Goal: Transaction & Acquisition: Purchase product/service

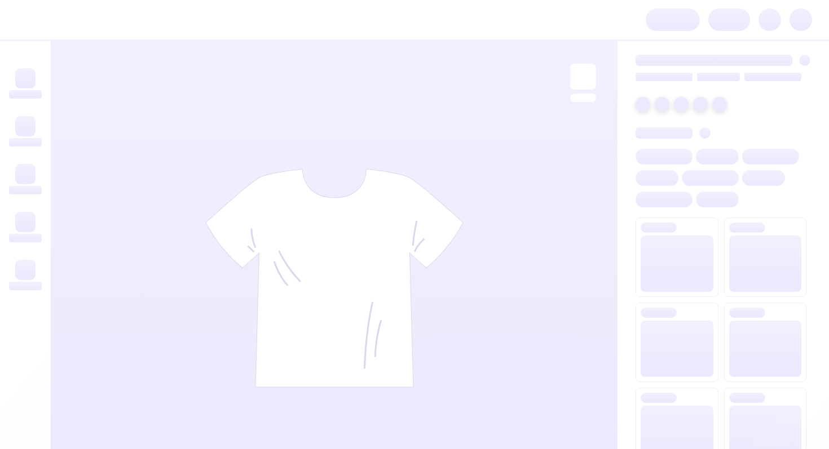
click at [561, 22] on div at bounding box center [414, 19] width 829 height 39
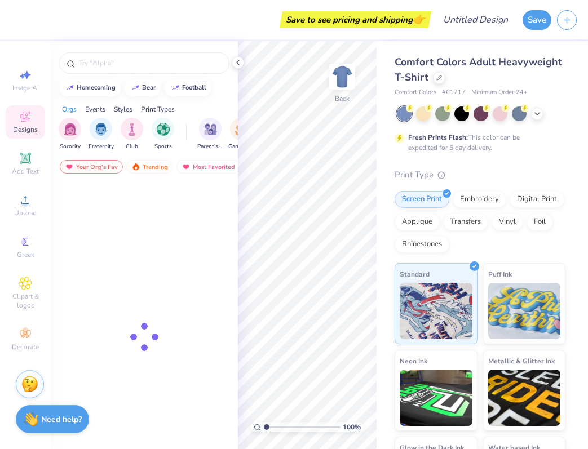
click at [428, 22] on div "Save to see pricing and shipping 👉" at bounding box center [355, 19] width 146 height 17
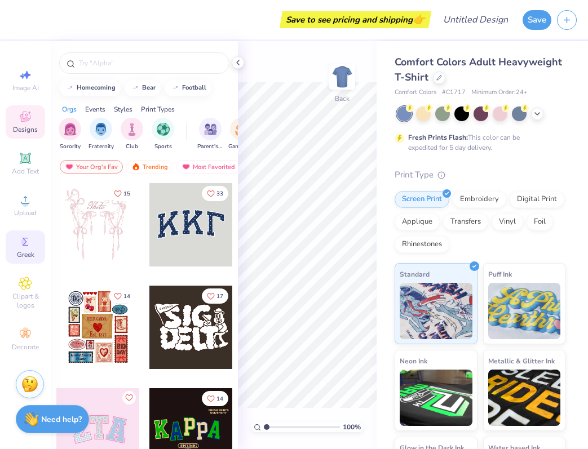
click at [20, 249] on div "Greek" at bounding box center [25, 247] width 39 height 33
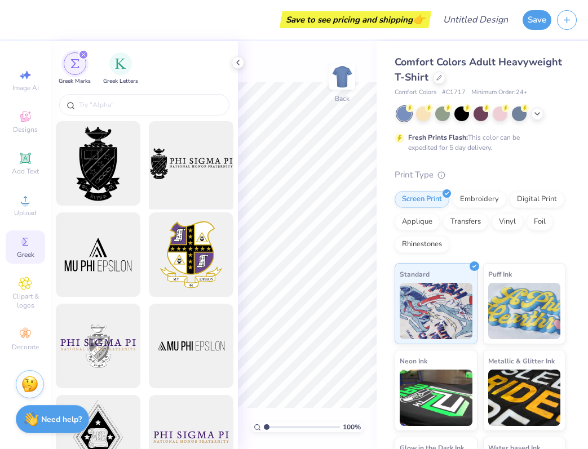
click at [196, 149] on div at bounding box center [190, 163] width 93 height 93
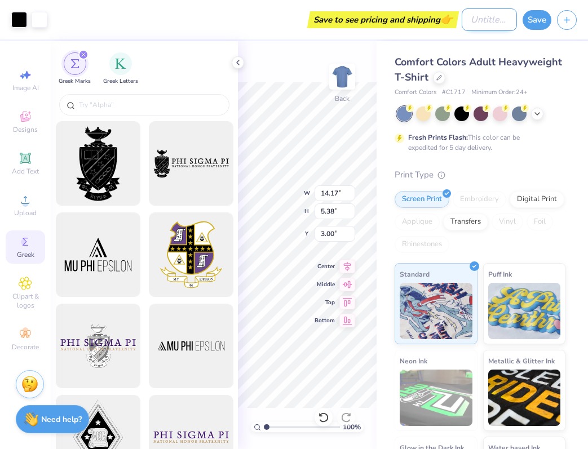
click at [465, 20] on input "Design Title" at bounding box center [489, 19] width 55 height 23
type input "test"
click at [538, 19] on button "Save" at bounding box center [537, 18] width 29 height 20
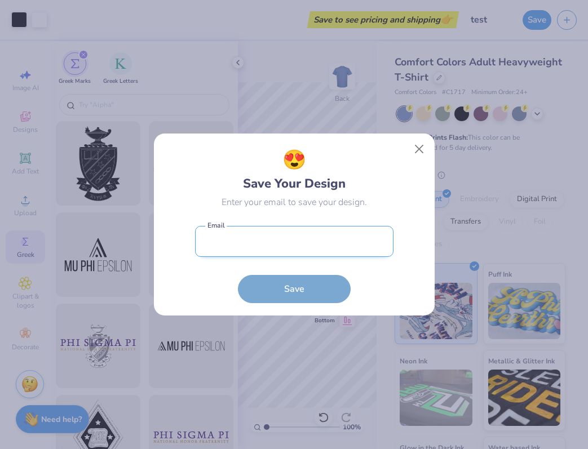
click at [273, 245] on input "email" at bounding box center [294, 241] width 198 height 31
type input "dhanashree.k@freshprints.com"
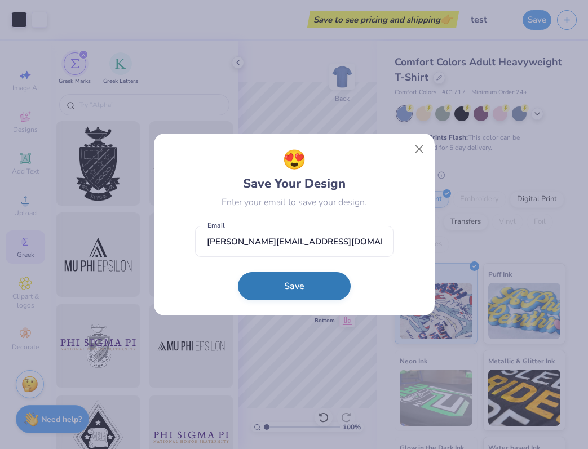
click at [284, 281] on button "Save" at bounding box center [294, 286] width 113 height 28
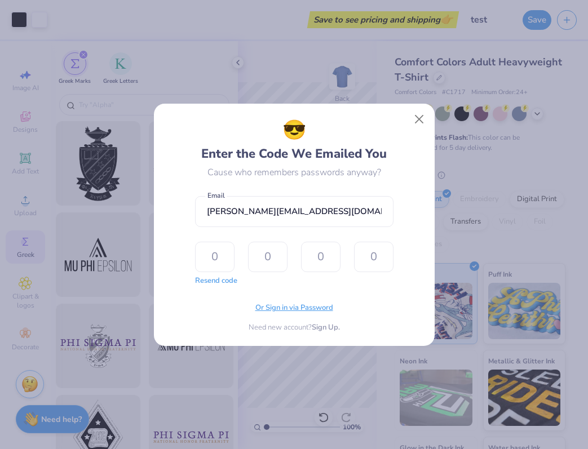
click at [276, 307] on span "Or Sign in via Password" at bounding box center [294, 308] width 78 height 11
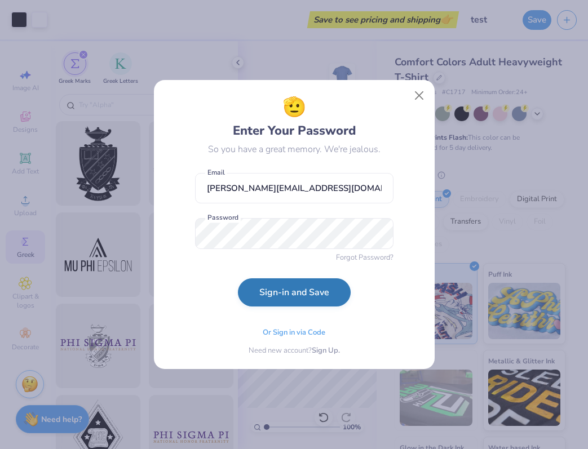
click at [266, 297] on button "Sign-in and Save" at bounding box center [294, 292] width 113 height 28
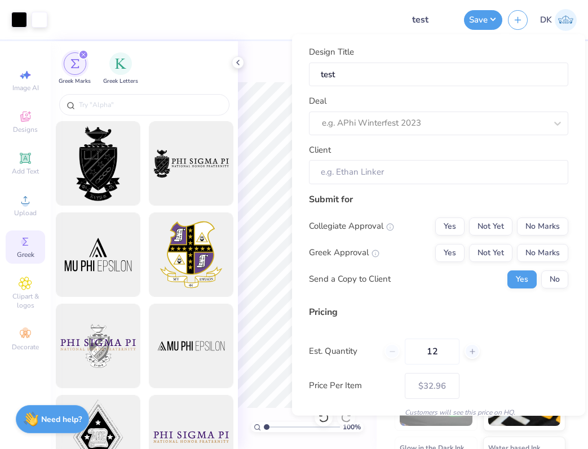
type input "$32.96"
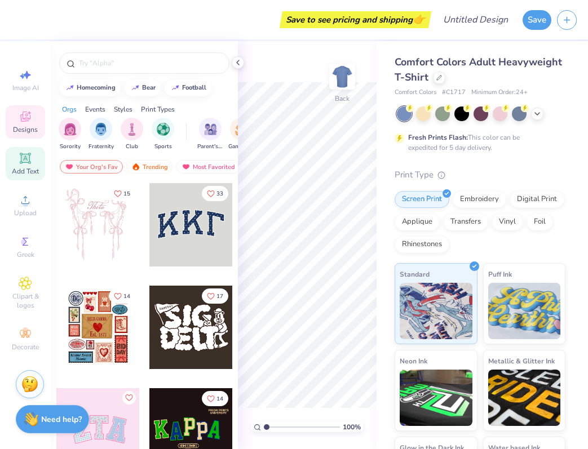
click at [26, 161] on icon at bounding box center [25, 158] width 8 height 8
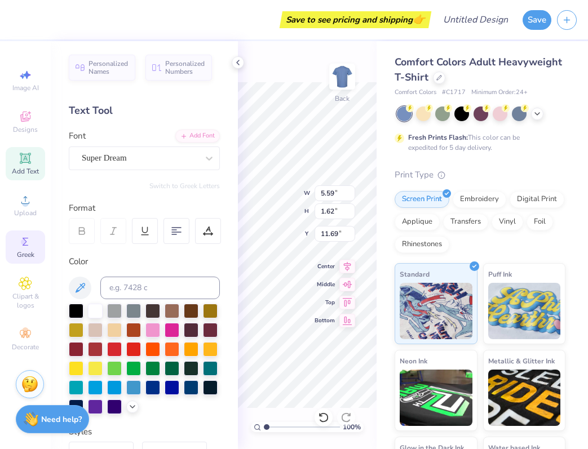
click at [23, 245] on icon at bounding box center [26, 242] width 6 height 8
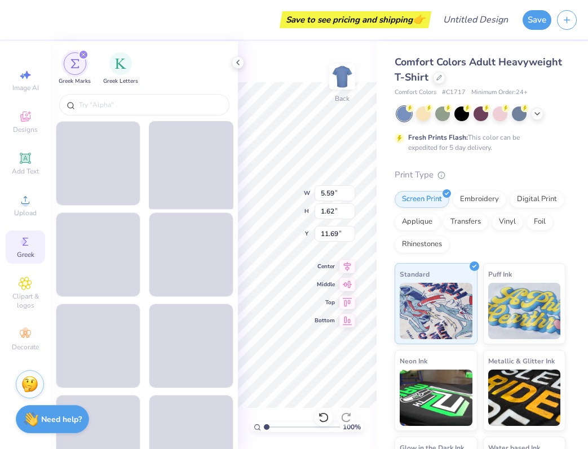
click at [192, 158] on span at bounding box center [191, 164] width 92 height 92
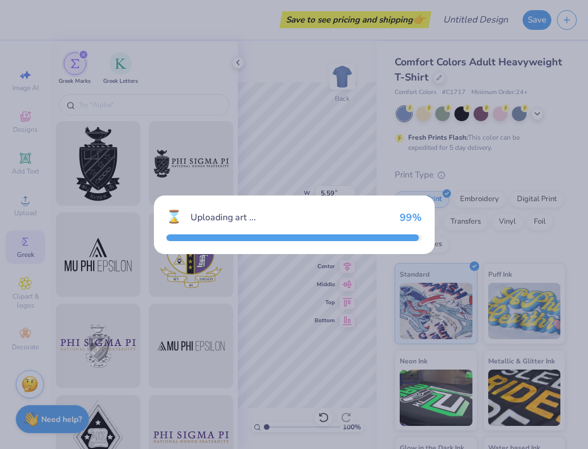
type input "14.17"
type input "5.38"
type input "3.00"
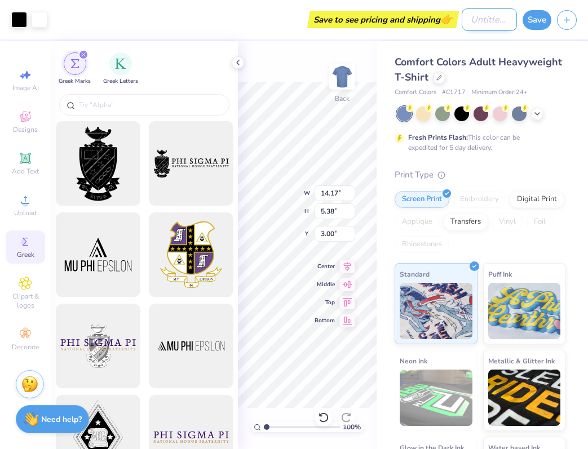
click at [470, 23] on input "Design Title" at bounding box center [489, 19] width 55 height 23
type input "test"
click at [536, 17] on button "Save" at bounding box center [537, 18] width 29 height 20
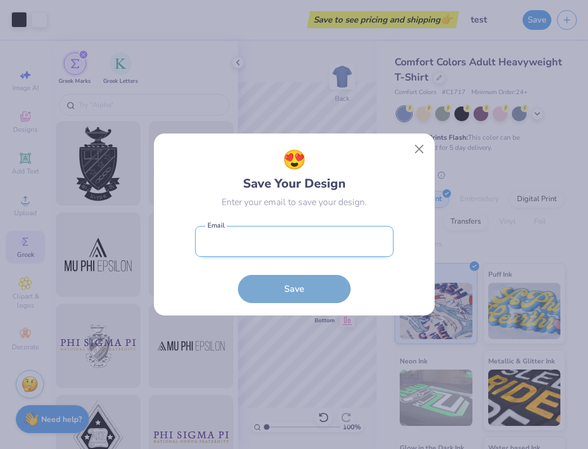
click at [233, 236] on input "email" at bounding box center [294, 241] width 198 height 31
type input "dhanashreedev@yopmail.com"
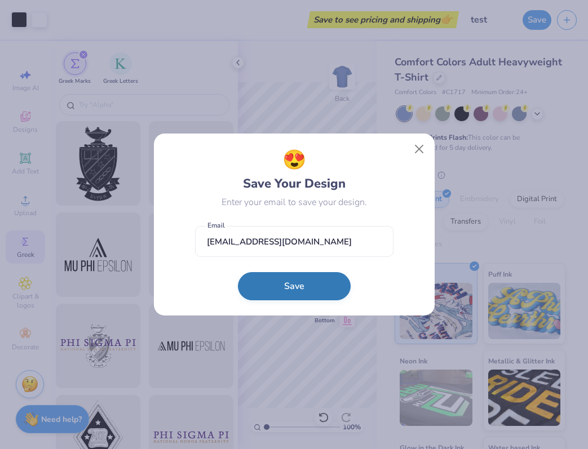
click at [292, 285] on button "Save" at bounding box center [294, 286] width 113 height 28
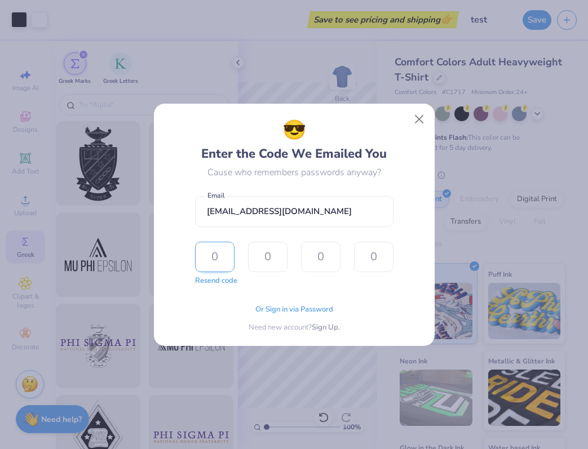
click at [208, 256] on input "text" at bounding box center [214, 257] width 39 height 30
click at [286, 308] on span "Or Sign in via Password" at bounding box center [294, 308] width 78 height 11
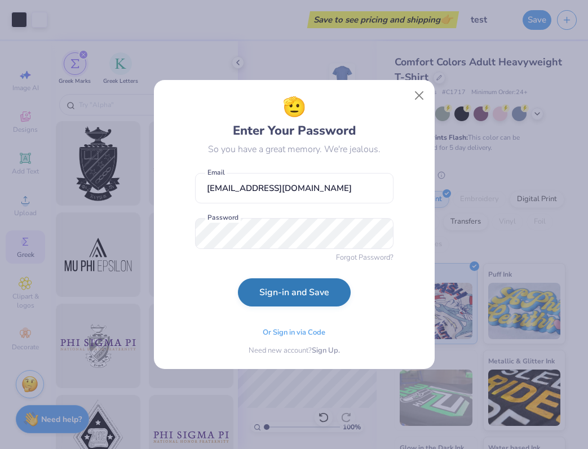
click at [273, 293] on button "Sign-in and Save" at bounding box center [294, 292] width 113 height 28
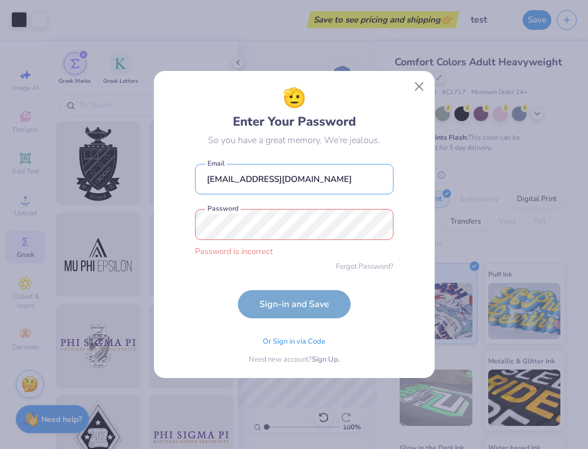
drag, startPoint x: 334, startPoint y: 179, endPoint x: 141, endPoint y: 172, distance: 193.4
click at [141, 172] on div "🫡 Enter Your Password So you have a great memory. We're jealous. dhanashreedev@…" at bounding box center [294, 224] width 588 height 449
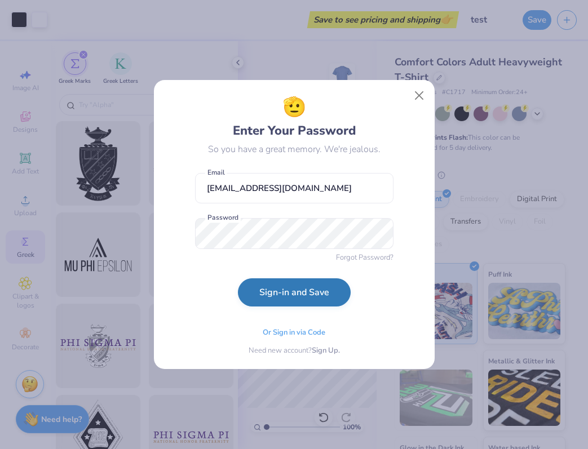
click at [241, 289] on button "Sign-in and Save" at bounding box center [294, 292] width 113 height 28
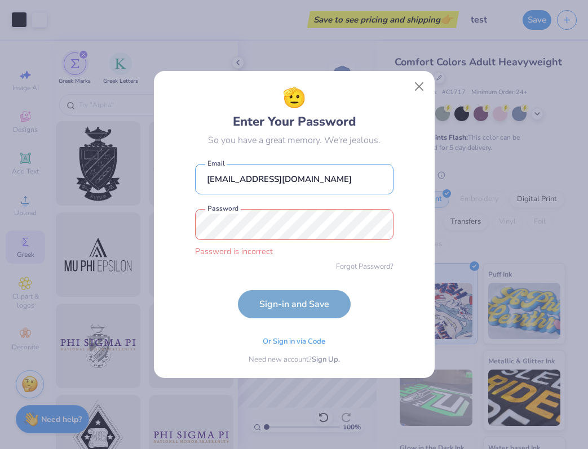
drag, startPoint x: 347, startPoint y: 175, endPoint x: 144, endPoint y: 178, distance: 202.4
click at [144, 178] on div "🫡 Enter Your Password So you have a great memory. We're jealous. dhanashreedev@…" at bounding box center [294, 224] width 588 height 449
click at [289, 340] on span "Or Sign in via Code" at bounding box center [294, 340] width 63 height 11
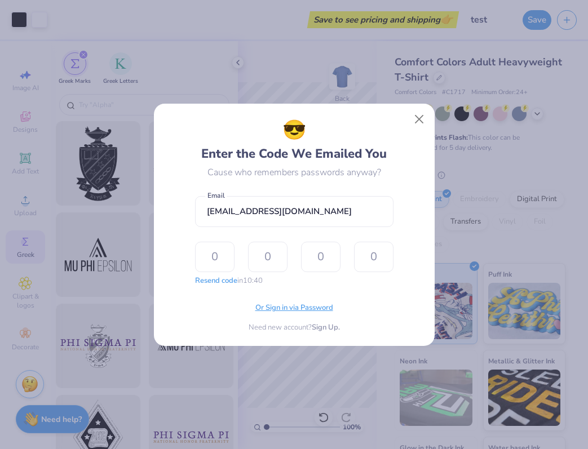
click at [270, 309] on span "Or Sign in via Password" at bounding box center [294, 308] width 78 height 11
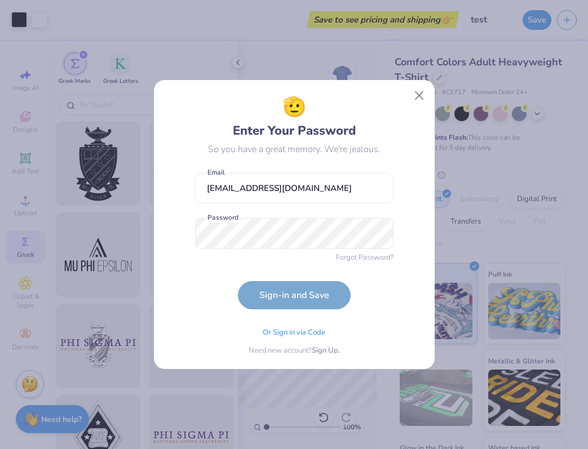
click at [276, 307] on form "dhanashreedev@yopmail.com Email Password is a required field Password Forgot Pa…" at bounding box center [294, 238] width 198 height 143
click at [192, 244] on div "🫡 Enter Your Password So you have a great memory. We're jealous. dhanashreedev@…" at bounding box center [293, 225] width 255 height 264
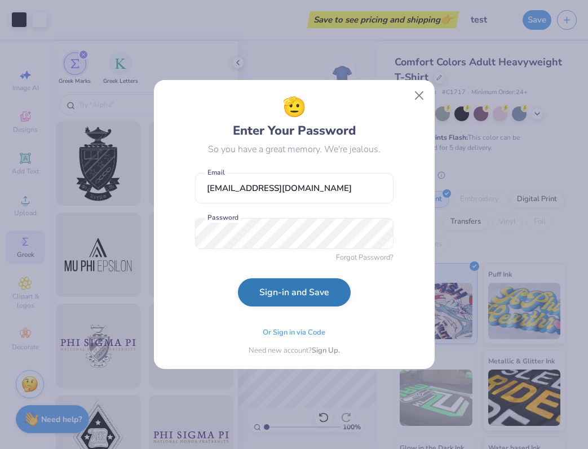
click at [283, 300] on button "Sign-in and Save" at bounding box center [294, 292] width 113 height 28
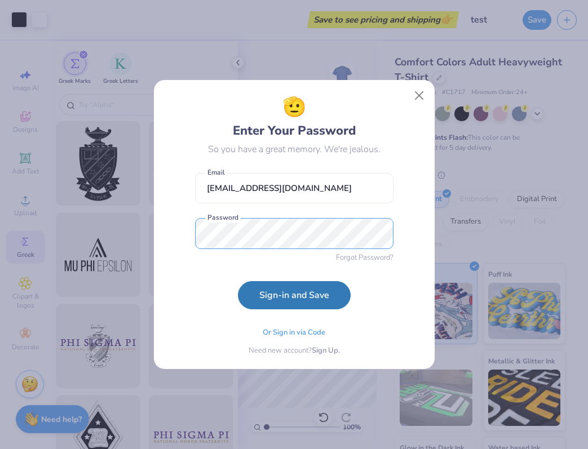
click at [238, 281] on button "Sign-in and Save" at bounding box center [294, 295] width 113 height 28
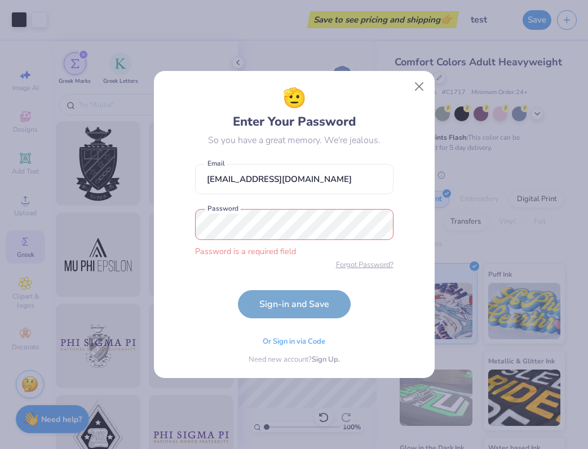
click at [341, 264] on span "Forgot Password?" at bounding box center [364, 265] width 57 height 11
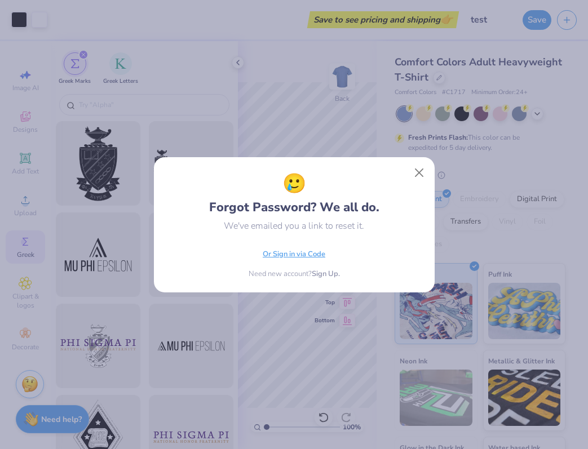
click at [285, 255] on span "Or Sign in via Code" at bounding box center [294, 254] width 63 height 11
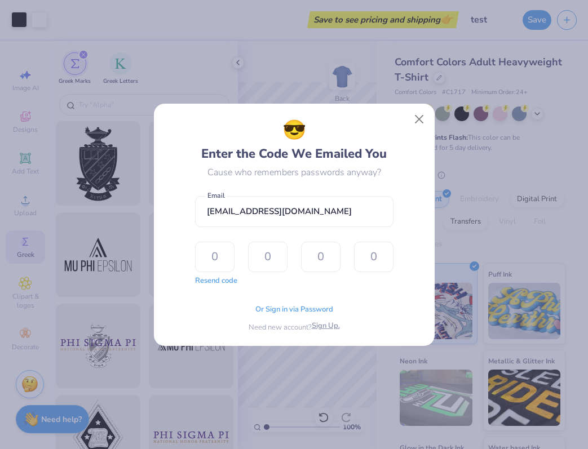
click at [321, 328] on span "Sign Up." at bounding box center [326, 326] width 28 height 11
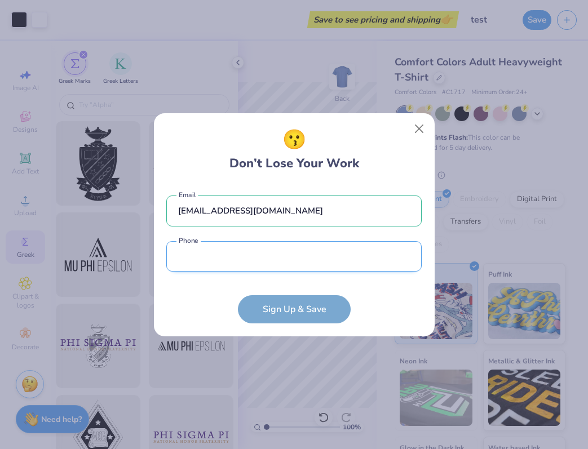
click at [251, 253] on input "tel" at bounding box center [293, 256] width 255 height 31
type input "(466) 768-8776"
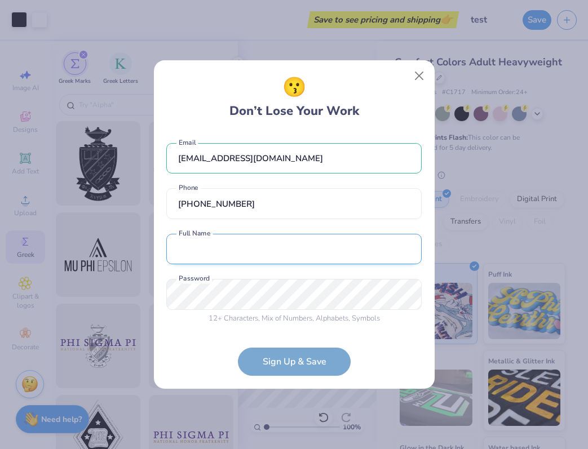
click at [244, 245] on input "text" at bounding box center [293, 249] width 255 height 31
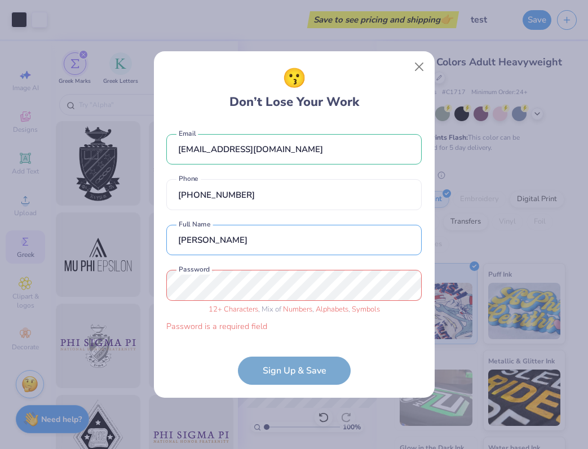
drag, startPoint x: 278, startPoint y: 243, endPoint x: 138, endPoint y: 240, distance: 141.0
click at [138, 240] on div "😗 Don’t Lose Your Work dhanashreedev@yopmail.com Email (466) 768-8776 Phone Dha…" at bounding box center [294, 224] width 588 height 449
type input "John doe"
click at [203, 312] on div "12 + Characters , Mix of Numbers , Alphabets , Symbols" at bounding box center [293, 309] width 255 height 11
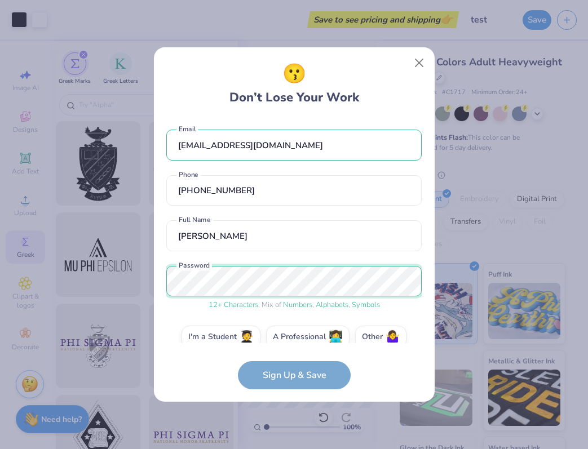
scroll to position [16, 0]
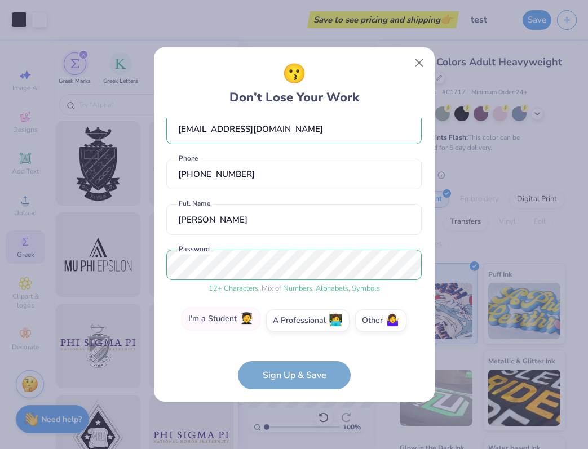
click at [229, 324] on label "I'm a Student 🧑‍🎓" at bounding box center [221, 319] width 79 height 23
click at [290, 336] on input "I'm a Student 🧑‍🎓" at bounding box center [293, 339] width 7 height 7
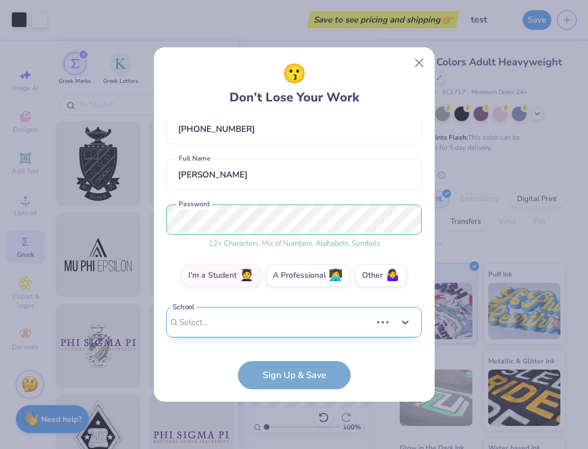
click at [225, 331] on div "Use Up and Down to choose options, press Enter to select the currently focused …" at bounding box center [293, 339] width 255 height 65
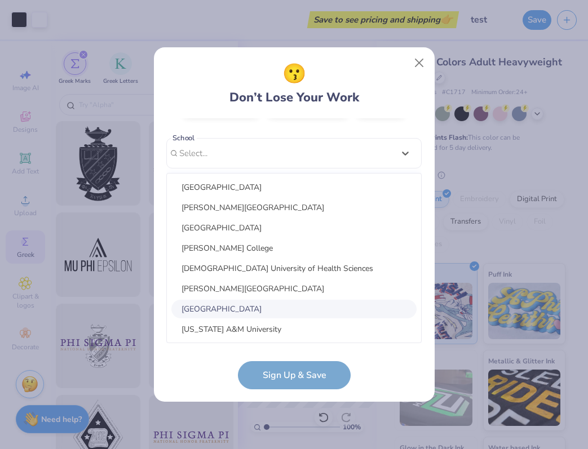
click at [211, 302] on div "Al Akhawayn University" at bounding box center [293, 309] width 245 height 19
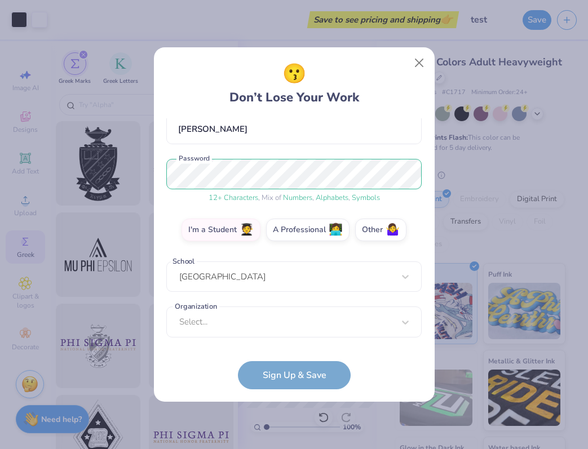
scroll to position [107, 0]
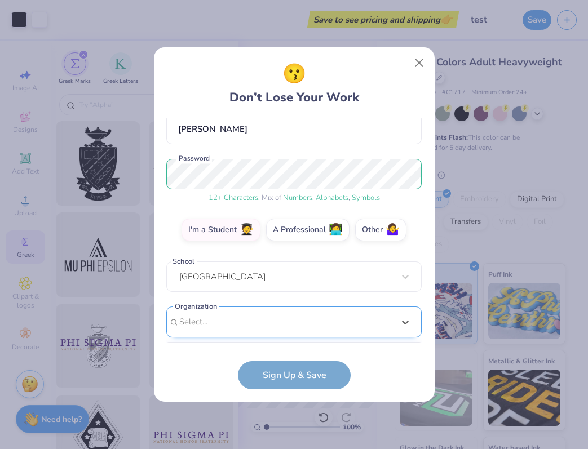
click at [218, 327] on div "option focused, 8 of 15. 15 results available. Use Up and Down to choose option…" at bounding box center [293, 410] width 255 height 206
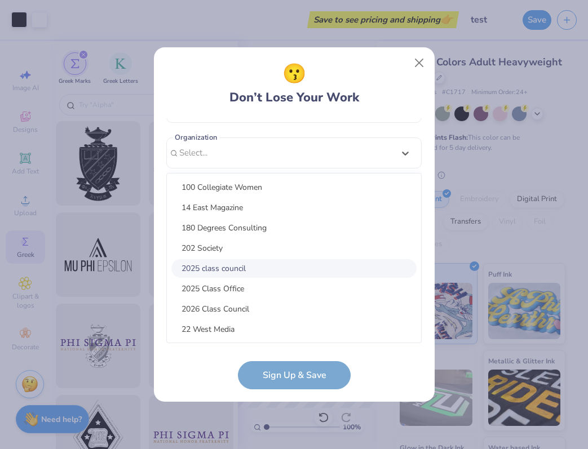
click at [211, 268] on div "2025 class council" at bounding box center [293, 268] width 245 height 19
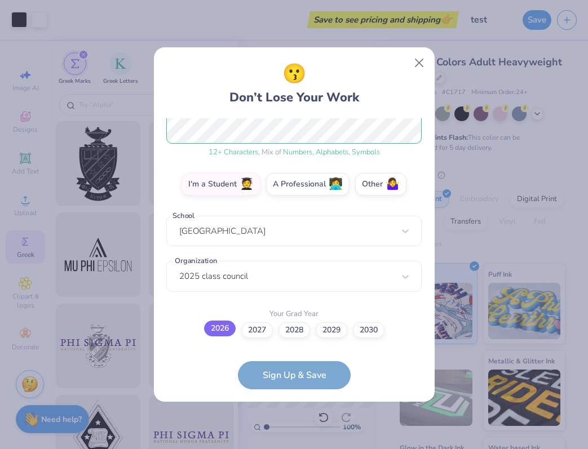
click at [224, 325] on label "2026" at bounding box center [220, 329] width 32 height 16
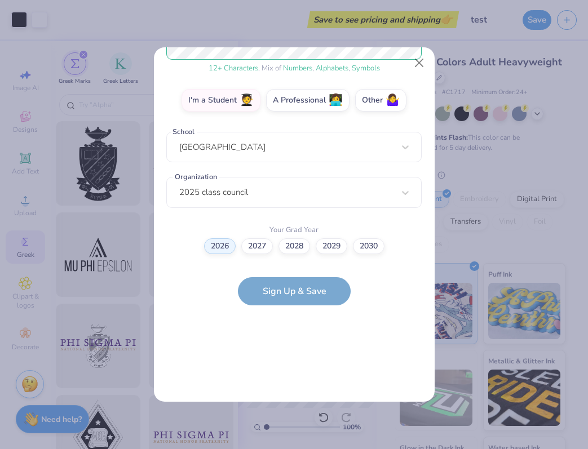
scroll to position [0, 0]
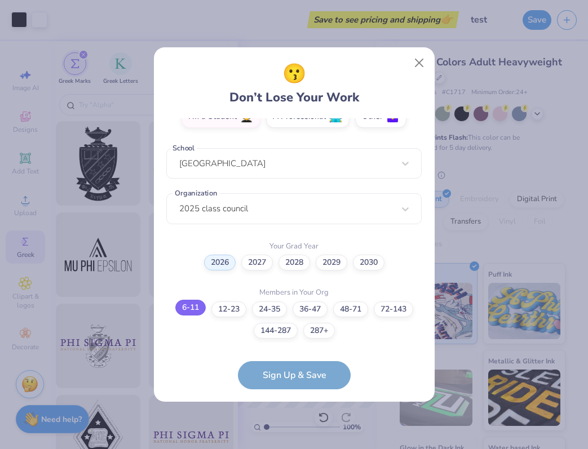
click at [188, 303] on label "6-11" at bounding box center [190, 308] width 30 height 16
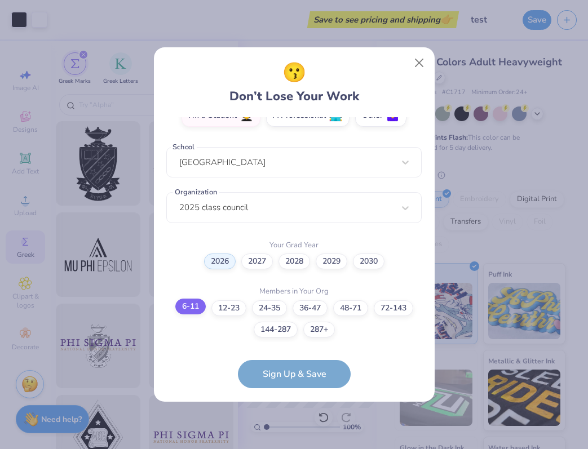
scroll to position [266, 0]
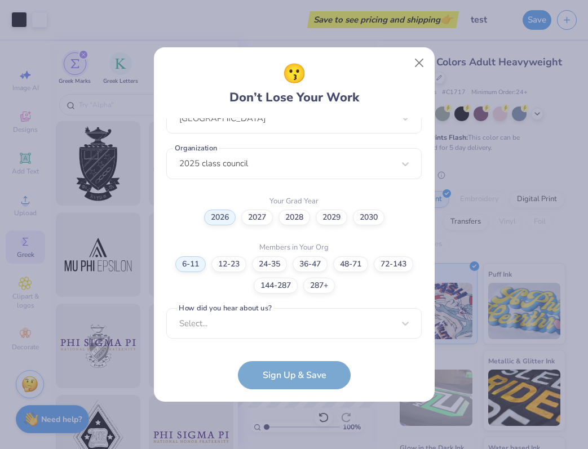
click at [213, 310] on label "How did you hear about us?" at bounding box center [225, 308] width 96 height 11
click at [214, 320] on div "Select..." at bounding box center [293, 323] width 255 height 31
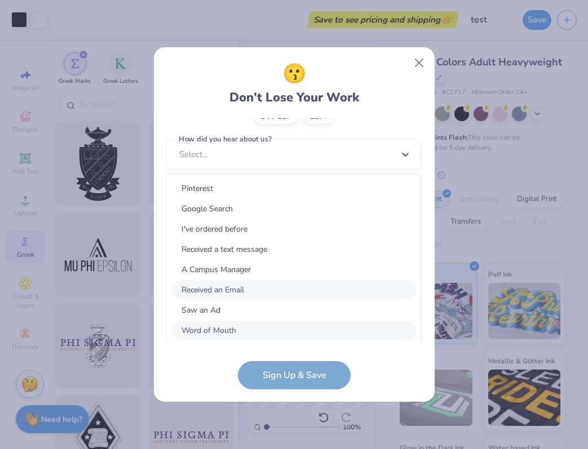
click at [216, 293] on div "Received an Email" at bounding box center [293, 290] width 245 height 19
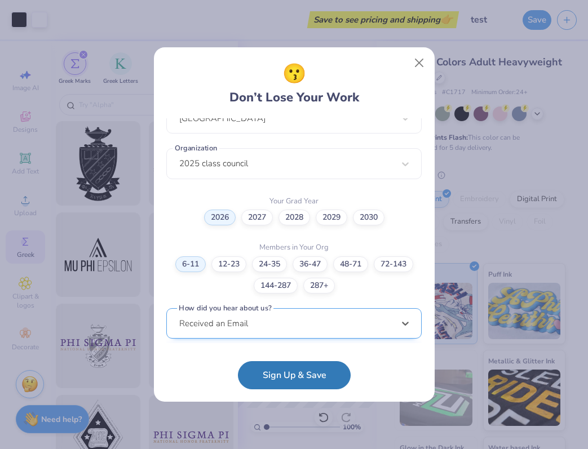
click at [224, 321] on div "option Word of Mouth focused, 8 of 15. 15 results available. Use Up and Down to…" at bounding box center [293, 411] width 255 height 206
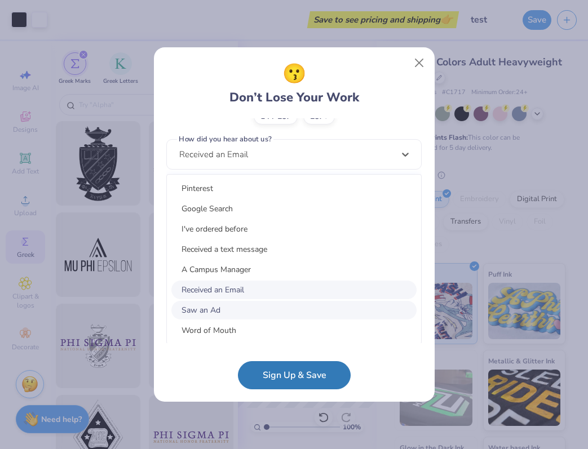
click at [212, 313] on div "Saw an Ad" at bounding box center [293, 310] width 245 height 19
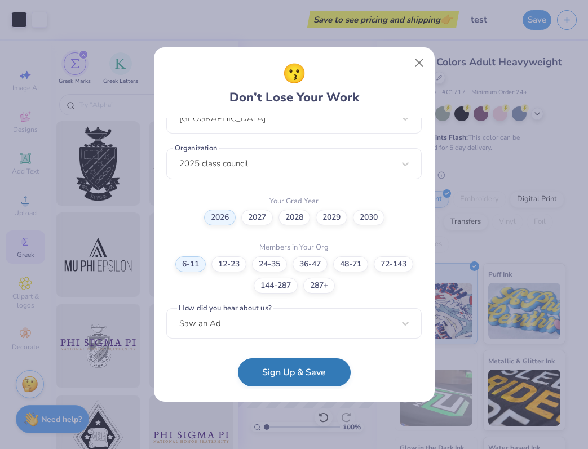
click at [281, 376] on button "Sign Up & Save" at bounding box center [294, 373] width 113 height 28
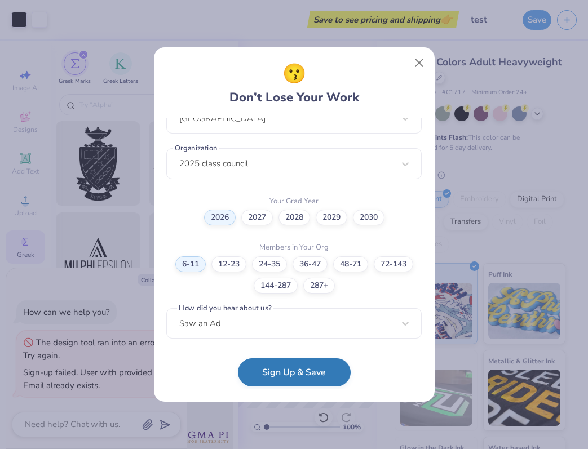
click at [276, 375] on button "Sign Up & Save" at bounding box center [294, 373] width 113 height 28
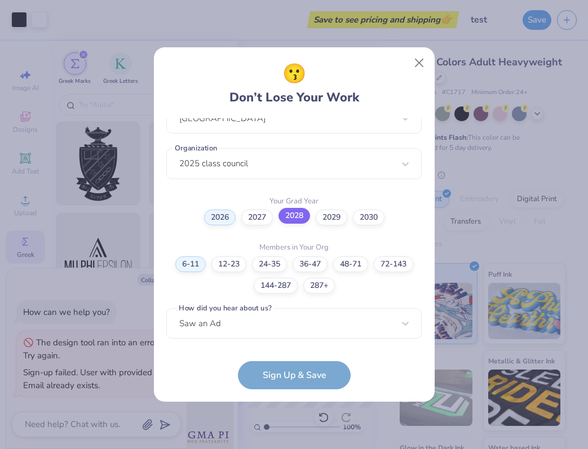
scroll to position [0, 0]
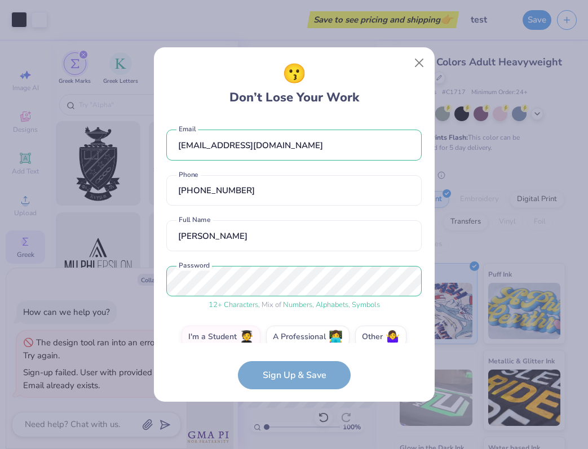
type textarea "x"
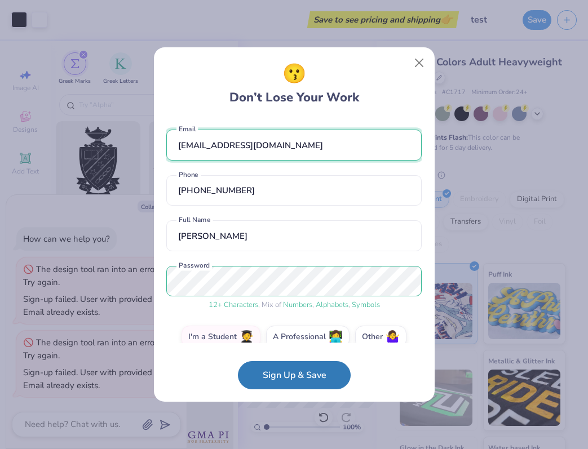
click at [243, 149] on input "dhanashreedev@yopmail.com" at bounding box center [293, 145] width 255 height 31
click at [236, 148] on input "dhanashreedev@yopmail.com" at bounding box center [293, 145] width 255 height 31
type input "dhanashreedev1@yopmail.com"
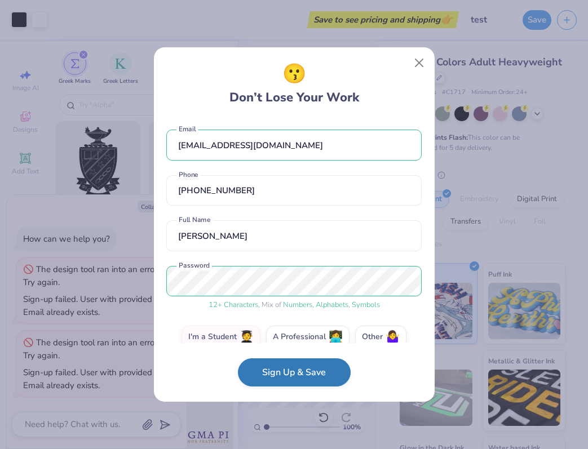
click at [289, 371] on button "Sign Up & Save" at bounding box center [294, 373] width 113 height 28
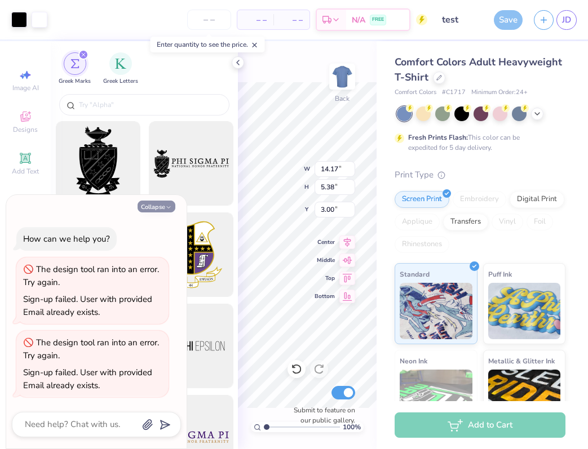
click at [153, 211] on button "Collapse" at bounding box center [157, 207] width 38 height 12
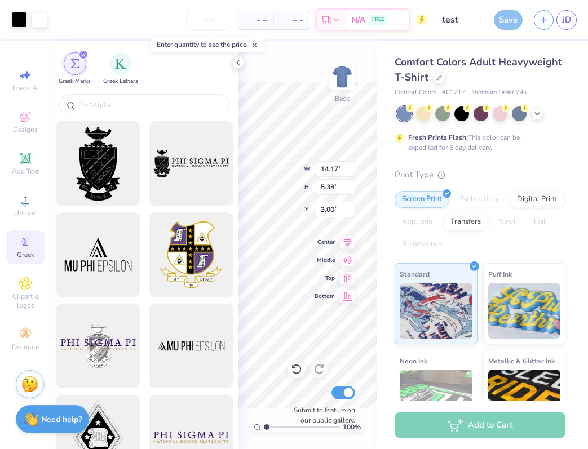
type textarea "x"
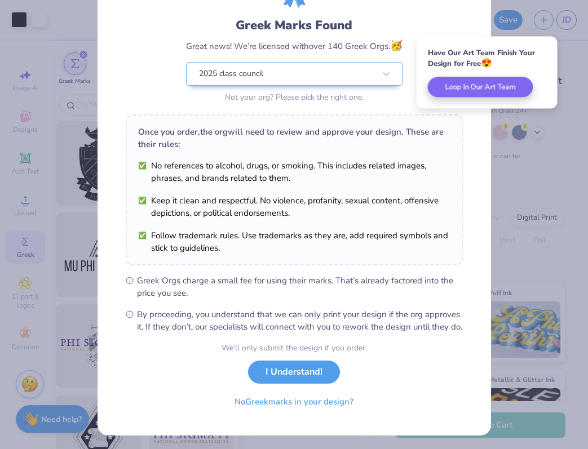
scroll to position [78, 0]
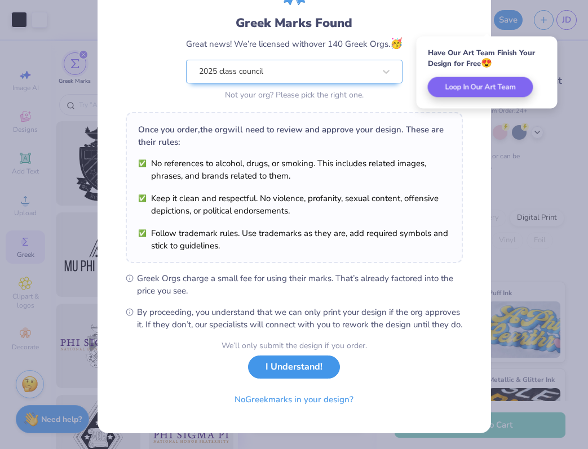
click at [302, 369] on button "I Understand!" at bounding box center [294, 367] width 92 height 23
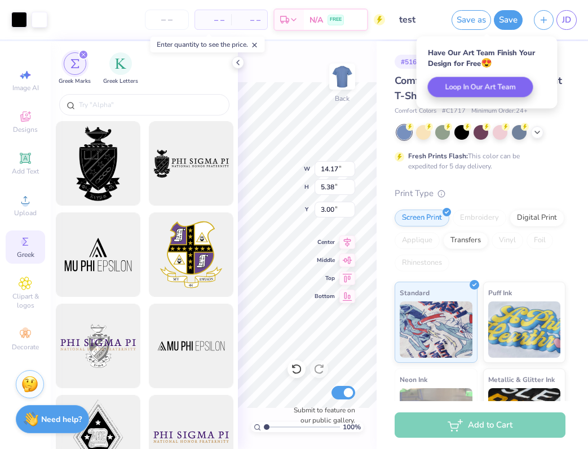
scroll to position [0, 0]
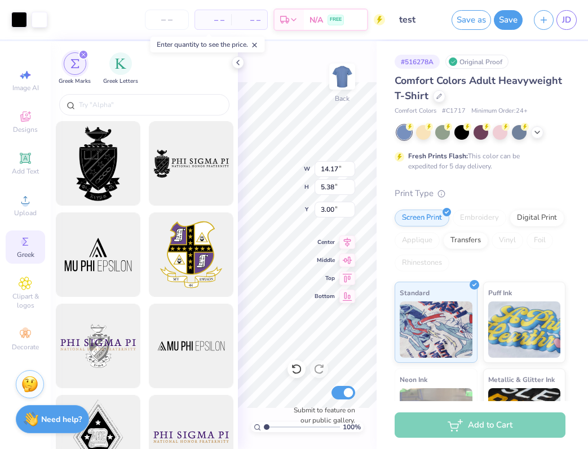
click at [469, 425] on div "Add to Cart" at bounding box center [480, 425] width 171 height 25
click at [163, 25] on input "number" at bounding box center [167, 20] width 44 height 20
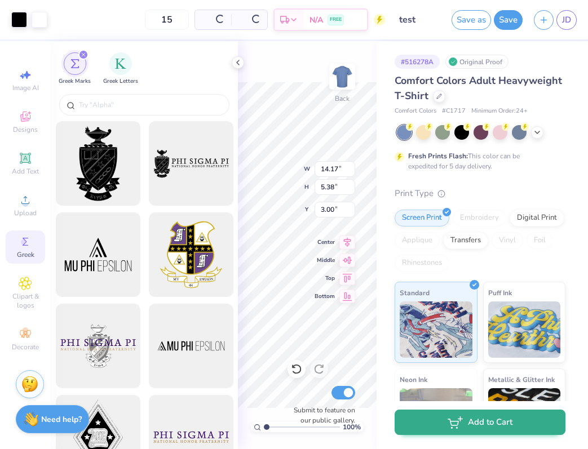
type input "15"
click at [476, 427] on button "Add to Cart" at bounding box center [480, 422] width 171 height 25
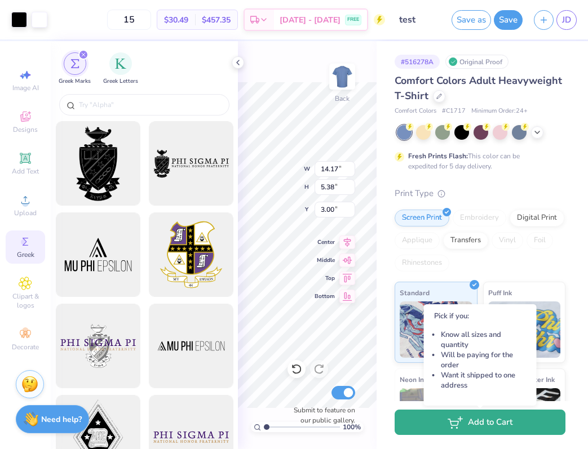
click at [466, 424] on button "Add to Cart" at bounding box center [480, 422] width 171 height 25
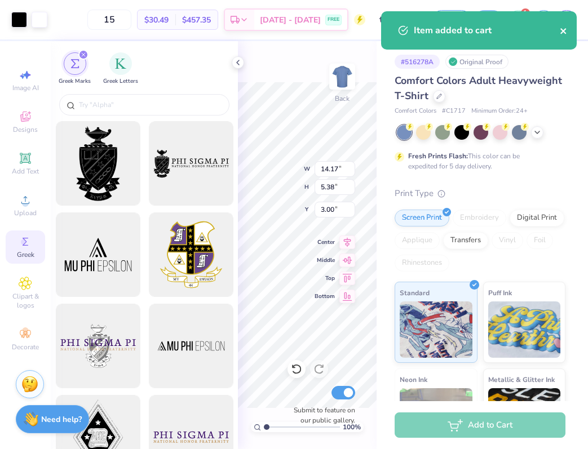
click at [563, 25] on button "close" at bounding box center [564, 31] width 8 height 14
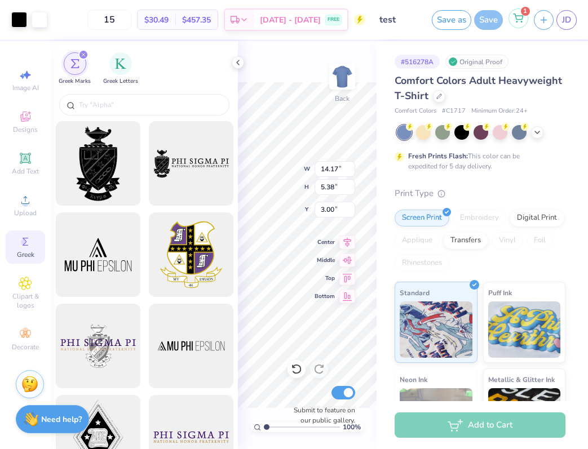
click at [517, 21] on icon at bounding box center [518, 18] width 10 height 9
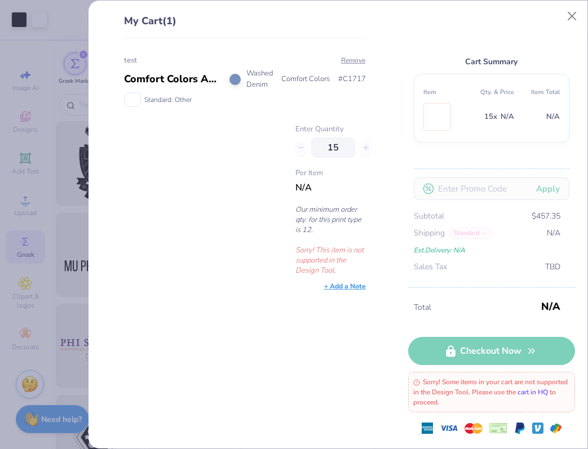
click at [517, 397] on link "cart in HQ" at bounding box center [532, 392] width 30 height 9
click at [569, 19] on button "Close" at bounding box center [571, 16] width 21 height 21
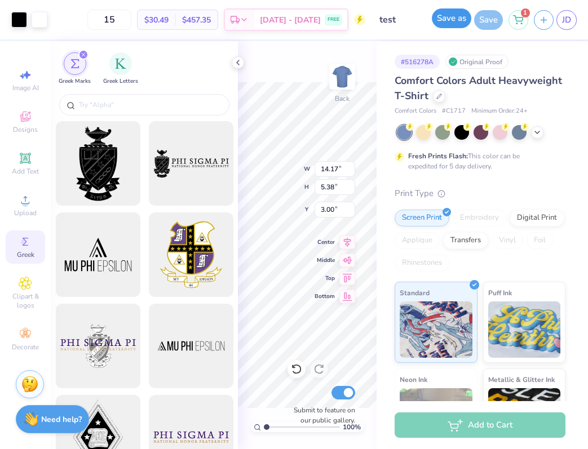
click at [448, 21] on button "Save as" at bounding box center [451, 18] width 39 height 20
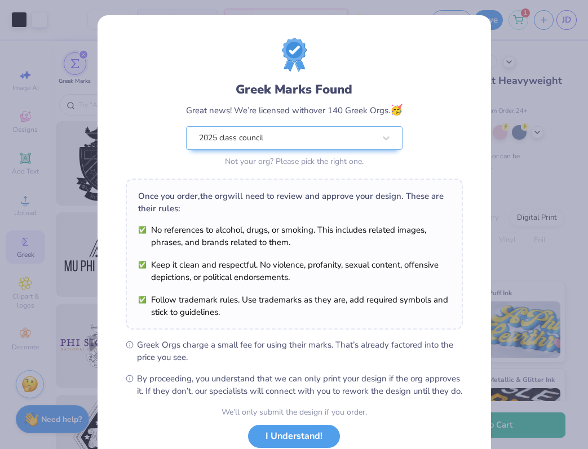
scroll to position [78, 0]
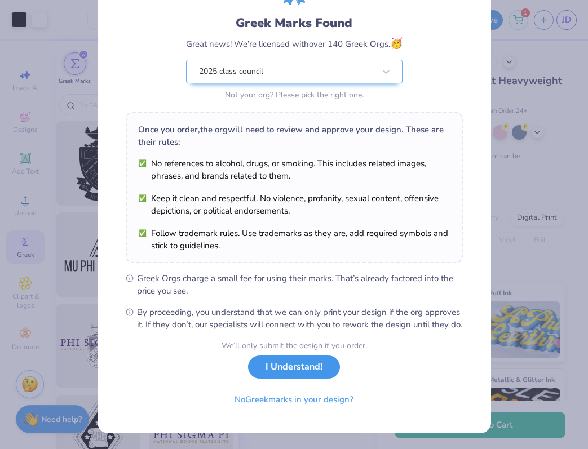
click at [291, 377] on button "I Understand!" at bounding box center [294, 367] width 92 height 23
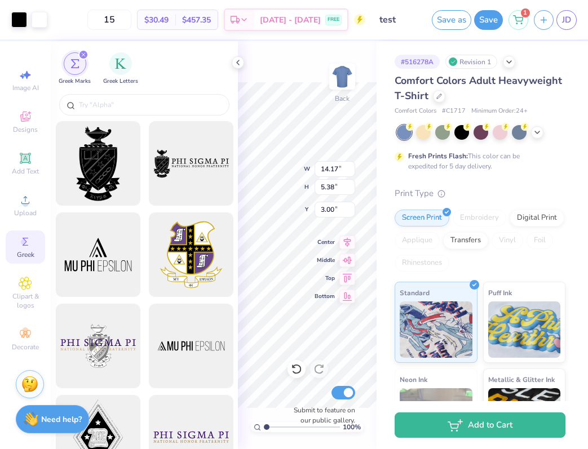
scroll to position [0, 0]
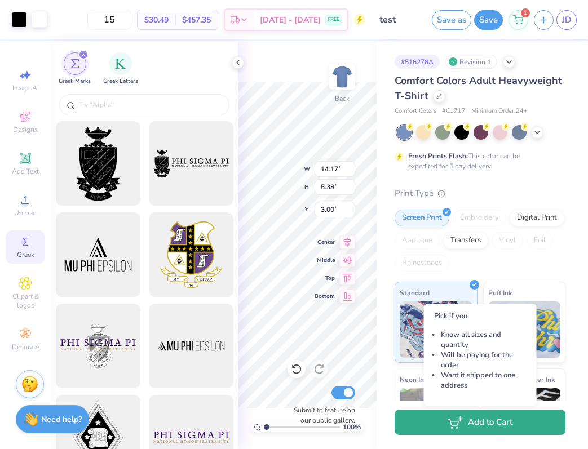
click at [458, 426] on icon "button" at bounding box center [455, 423] width 15 height 12
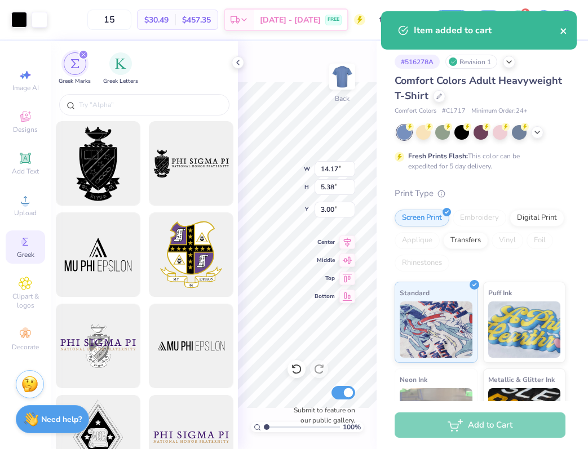
click at [561, 30] on icon "close" at bounding box center [564, 30] width 8 height 9
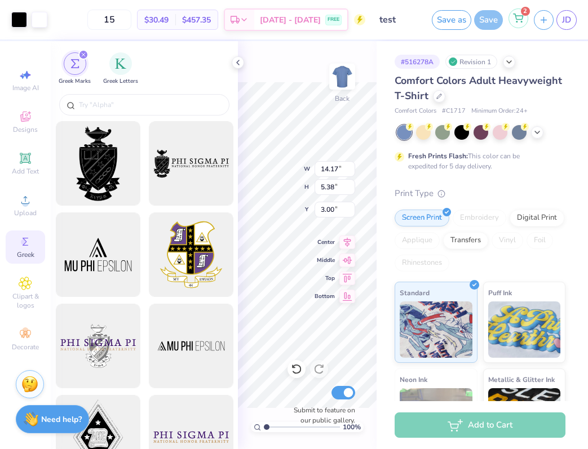
click at [520, 21] on icon at bounding box center [518, 18] width 10 height 9
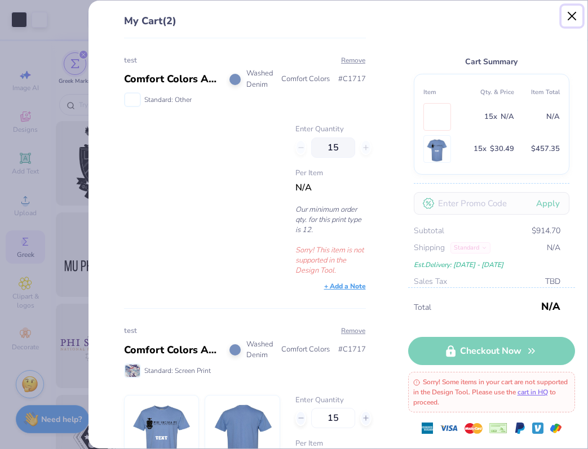
click at [572, 12] on button "Close" at bounding box center [571, 16] width 21 height 21
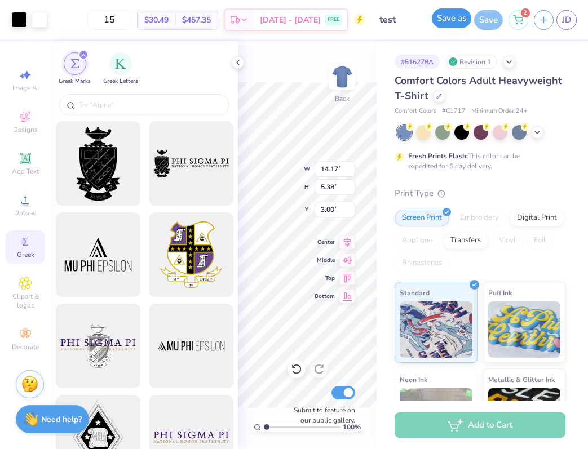
click at [451, 23] on button "Save as" at bounding box center [451, 18] width 39 height 20
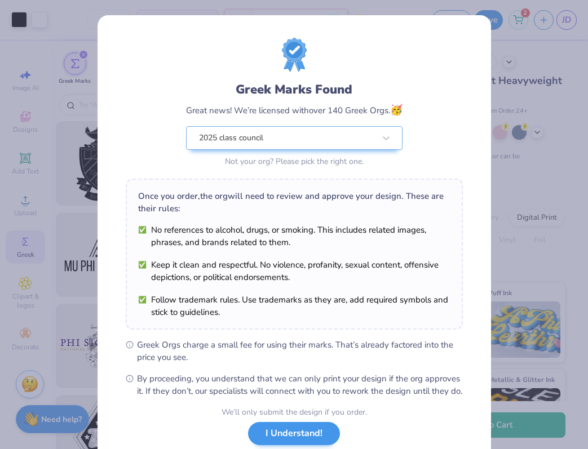
click at [278, 378] on span "By proceeding, you understand that we can only print your design if the org app…" at bounding box center [300, 385] width 326 height 25
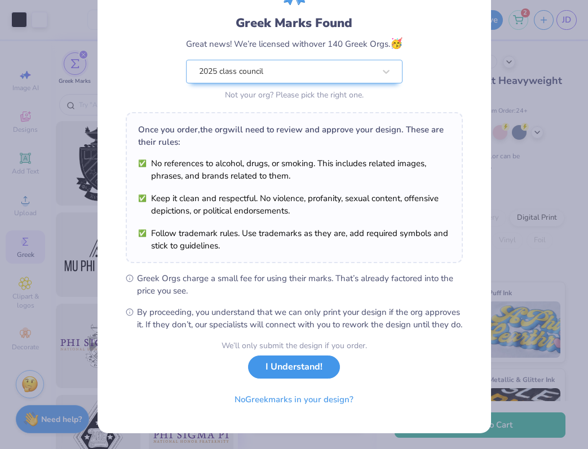
click at [273, 369] on button "I Understand!" at bounding box center [294, 367] width 92 height 23
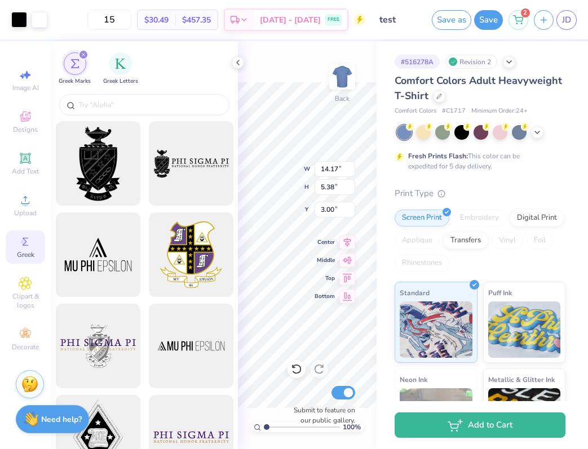
scroll to position [0, 0]
click at [573, 78] on div "# 516278A Revision 2 Comfort Colors Adult Heavyweight T-Shirt Comfort Colors # …" at bounding box center [482, 288] width 211 height 495
click at [478, 436] on div "Add to Cart" at bounding box center [480, 425] width 171 height 25
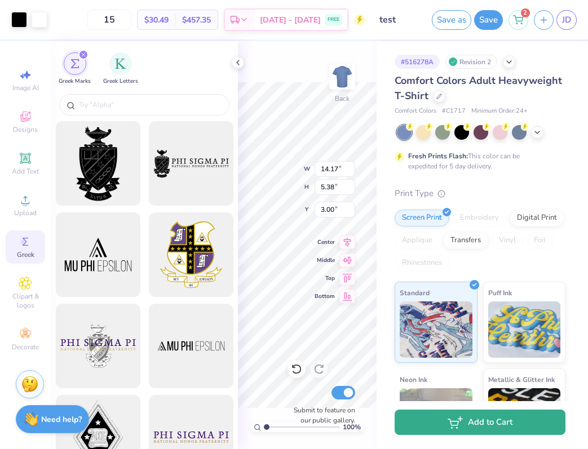
click at [471, 424] on button "Add to Cart" at bounding box center [480, 422] width 171 height 25
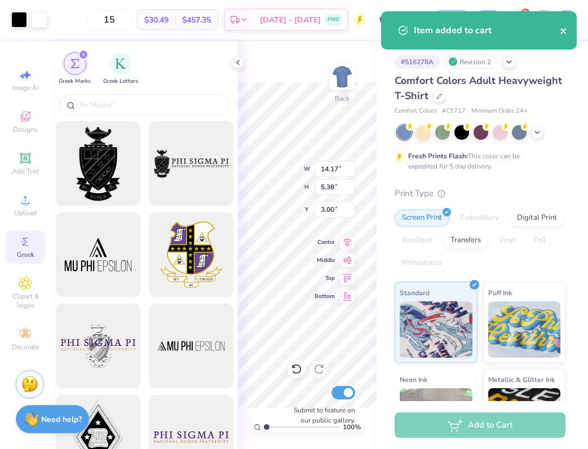
click at [564, 33] on icon "close" at bounding box center [564, 30] width 8 height 9
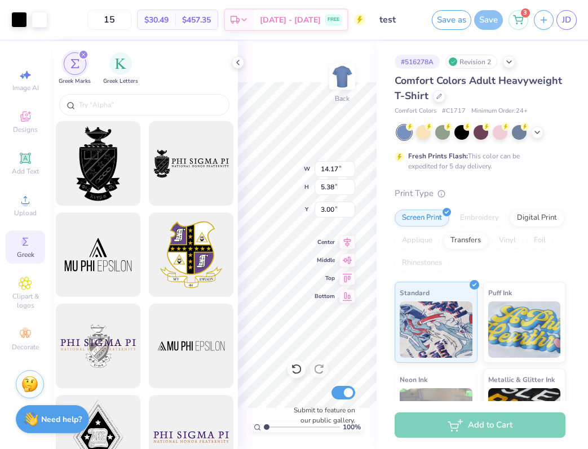
click at [512, 18] on div "Art colors 15 $30.49 Per Item $457.35 Total Est. Delivery Sep 19 - 22 FREE Desi…" at bounding box center [294, 224] width 588 height 449
click at [518, 18] on icon at bounding box center [518, 18] width 10 height 9
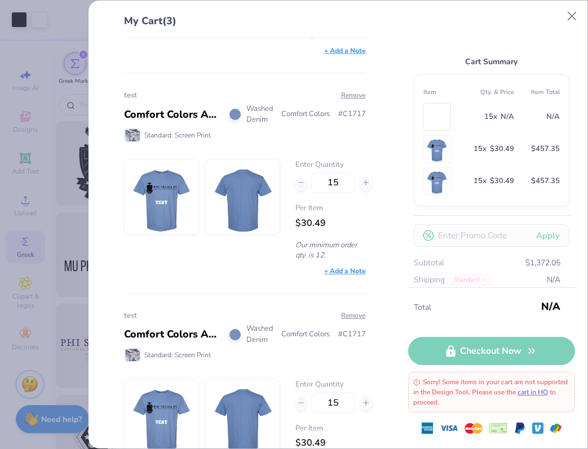
scroll to position [294, 0]
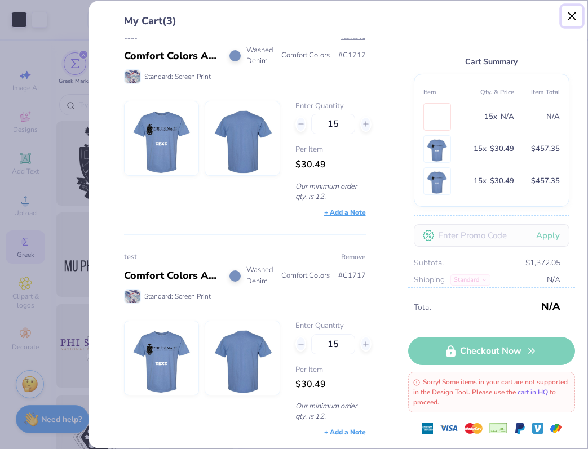
click at [572, 14] on button "Close" at bounding box center [571, 16] width 21 height 21
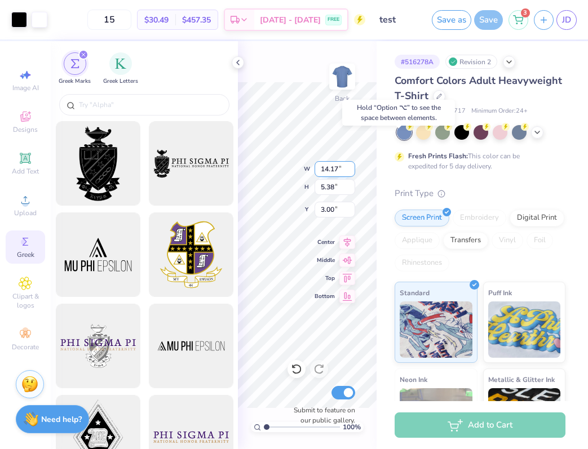
type input "5.24"
click at [450, 29] on div "Save as" at bounding box center [451, 20] width 39 height 20
click at [443, 18] on button "Save as" at bounding box center [451, 18] width 39 height 20
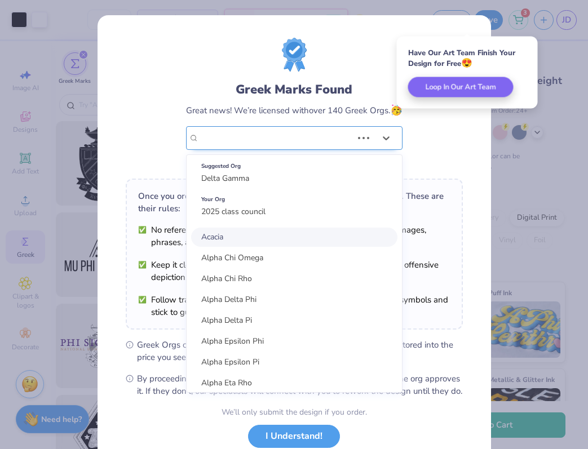
click at [310, 138] on div "2025 class council" at bounding box center [276, 138] width 156 height 23
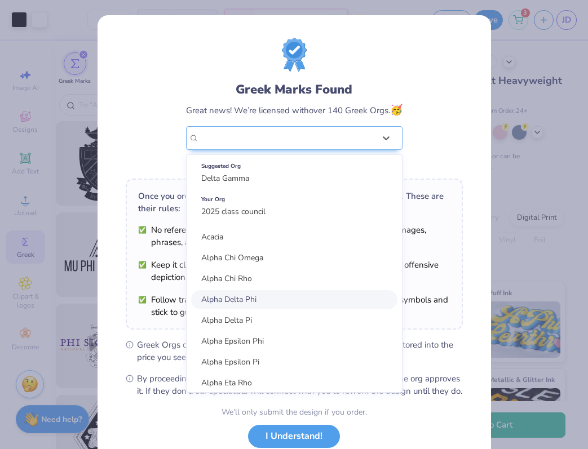
click at [286, 295] on div "Alpha Delta Phi" at bounding box center [294, 299] width 206 height 19
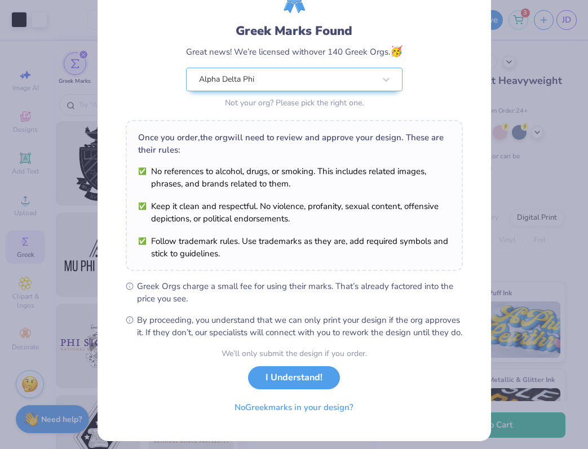
scroll to position [78, 0]
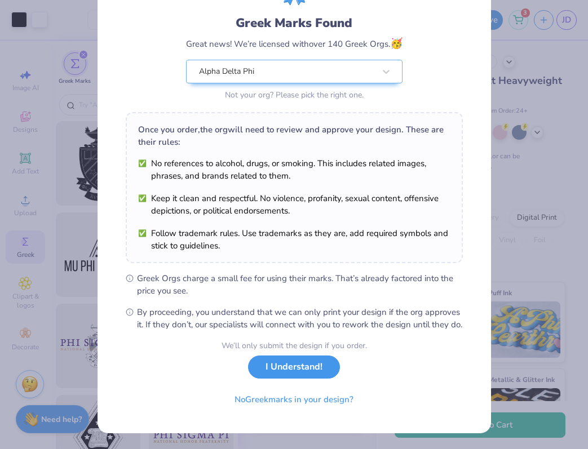
click at [280, 369] on button "I Understand!" at bounding box center [294, 367] width 92 height 23
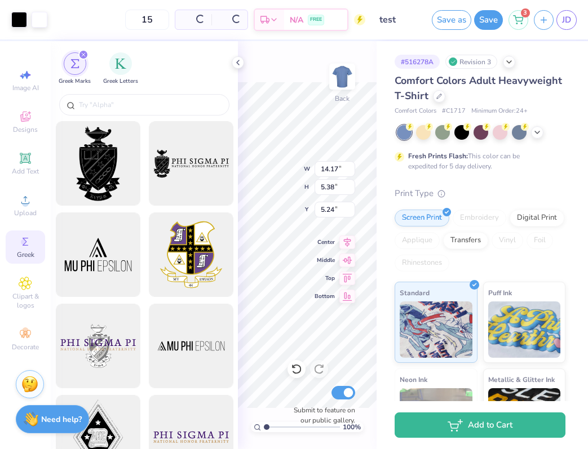
scroll to position [0, 0]
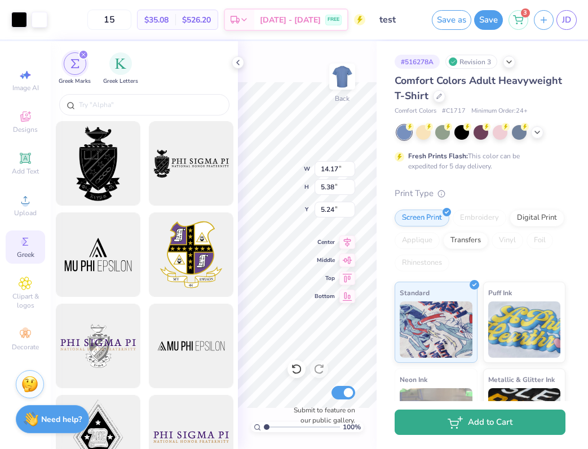
click at [446, 428] on button "Add to Cart" at bounding box center [480, 422] width 171 height 25
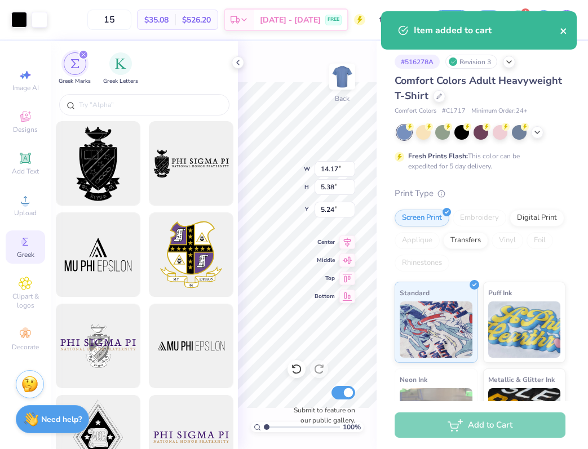
click at [564, 32] on icon "close" at bounding box center [563, 31] width 6 height 6
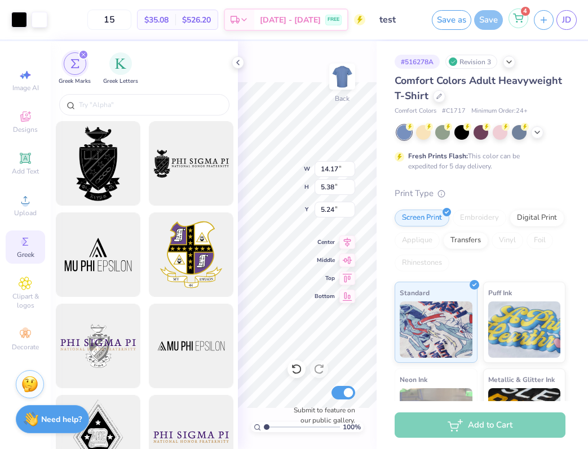
click at [516, 25] on div "4" at bounding box center [518, 18] width 20 height 20
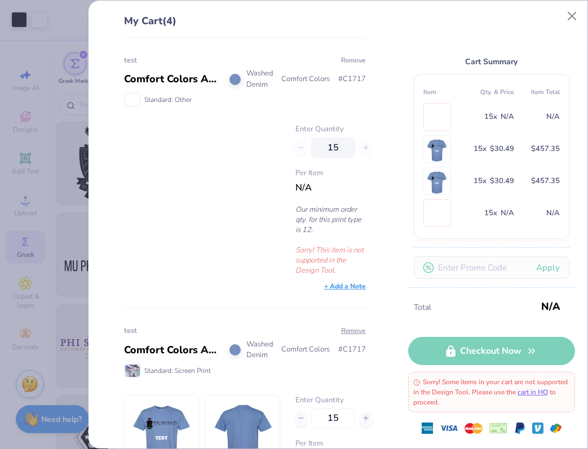
click at [353, 57] on button "Remove" at bounding box center [352, 60] width 25 height 10
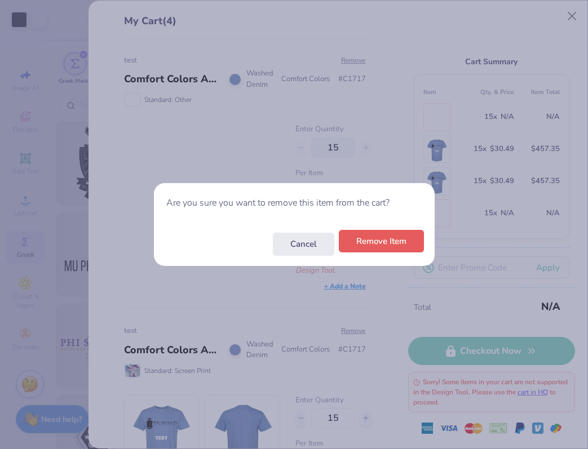
click at [353, 253] on button "Remove Item" at bounding box center [381, 241] width 85 height 23
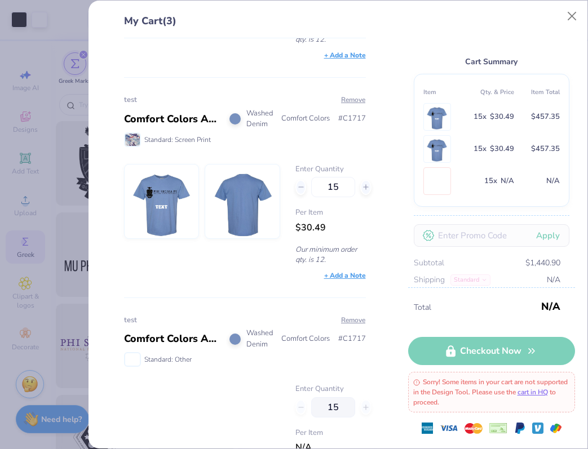
scroll to position [294, 0]
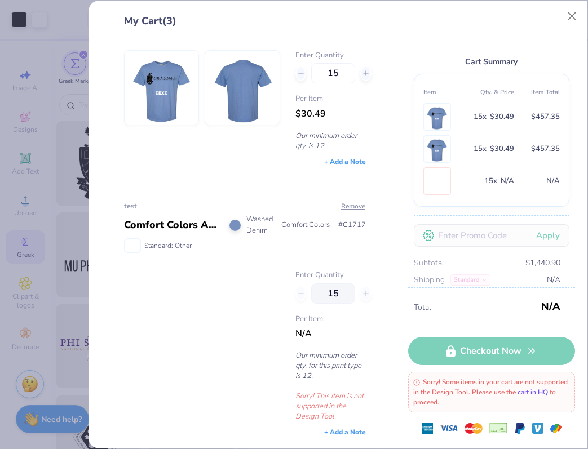
click at [517, 397] on link "cart in HQ" at bounding box center [532, 392] width 30 height 9
click at [570, 16] on button "Close" at bounding box center [571, 16] width 21 height 21
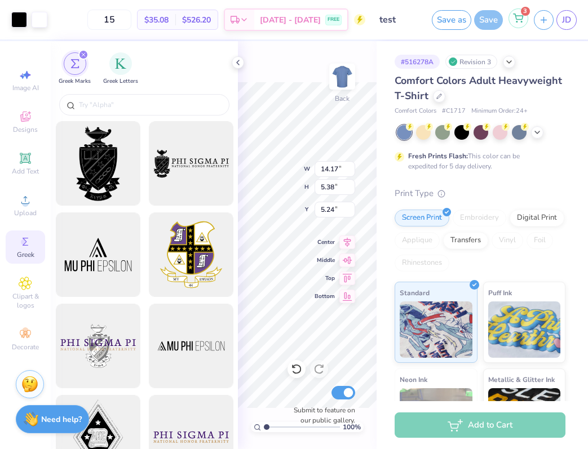
click at [516, 19] on icon at bounding box center [519, 17] width 10 height 6
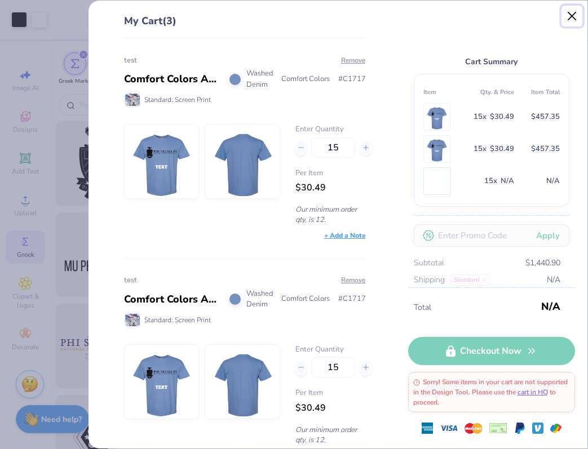
click at [565, 19] on button "Close" at bounding box center [571, 16] width 21 height 21
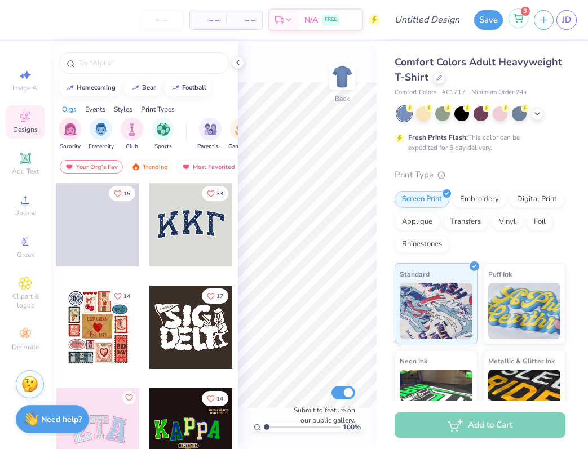
click at [515, 17] on icon at bounding box center [519, 17] width 10 height 6
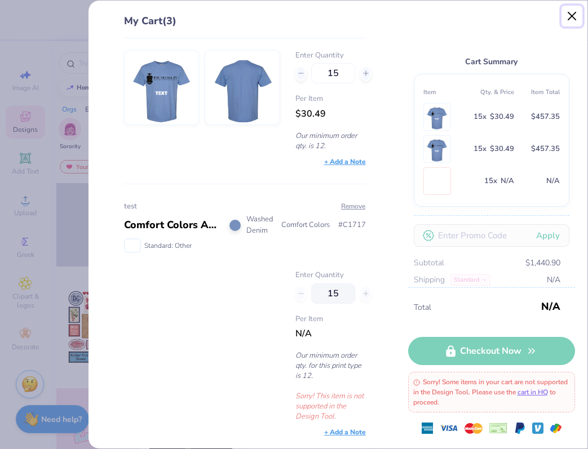
click at [568, 16] on button "Close" at bounding box center [571, 16] width 21 height 21
